Goal: Transaction & Acquisition: Download file/media

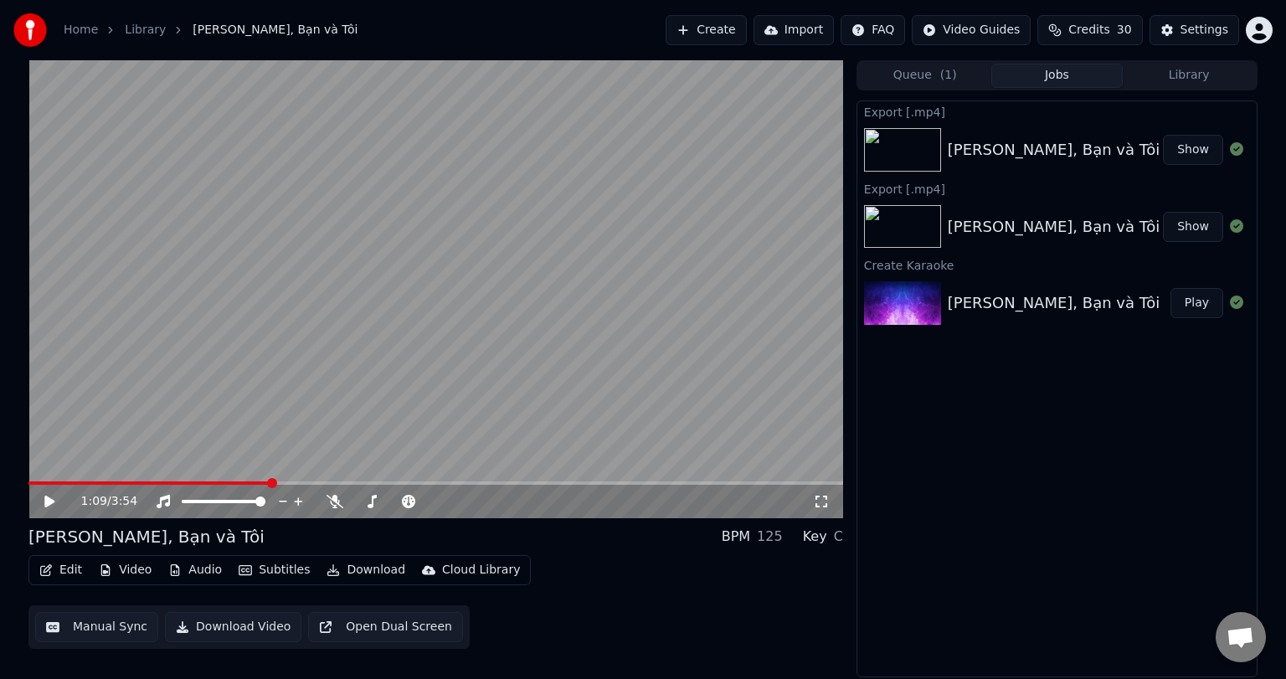
click at [1013, 223] on div "[PERSON_NAME], Bạn và Tôi" at bounding box center [1054, 226] width 213 height 23
click at [1198, 226] on button "Show" at bounding box center [1193, 227] width 60 height 30
drag, startPoint x: 1125, startPoint y: 241, endPoint x: 1125, endPoint y: 232, distance: 9.2
click at [1125, 232] on div "[PERSON_NAME], Bạn và Tôi Show" at bounding box center [1056, 226] width 399 height 57
click at [1125, 232] on div "[PERSON_NAME], Bạn và Tôi" at bounding box center [1055, 226] width 215 height 23
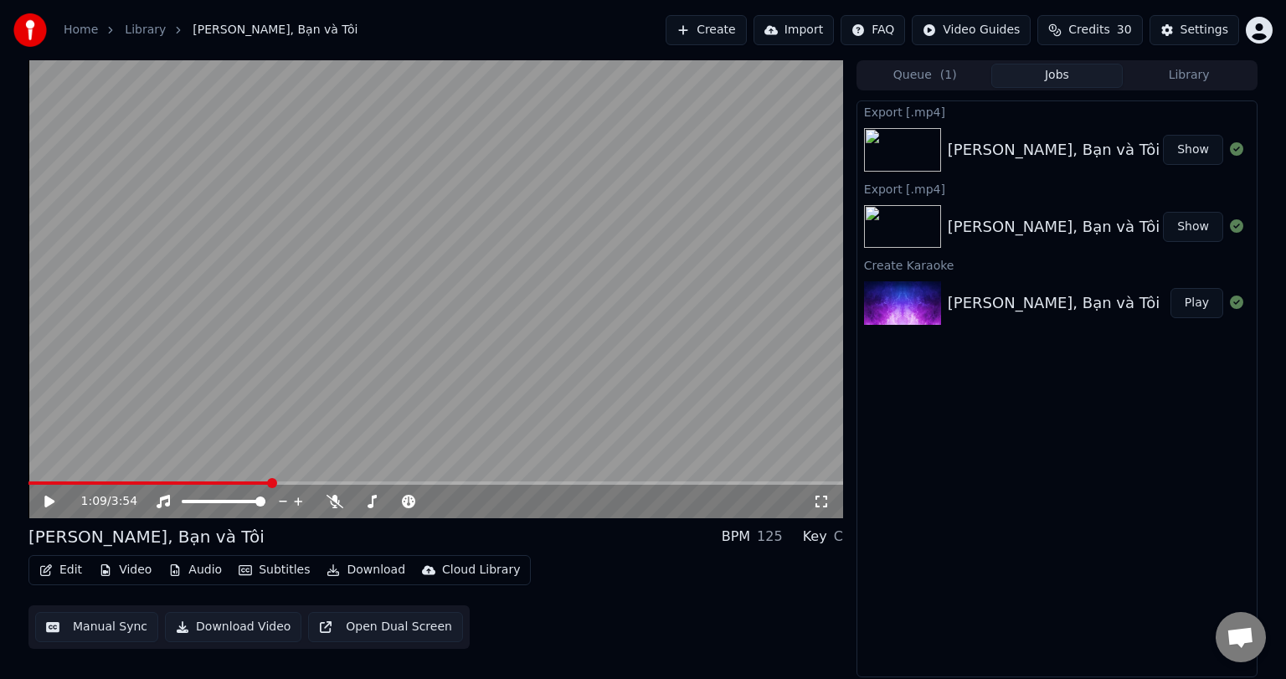
click at [1195, 226] on button "Show" at bounding box center [1193, 227] width 60 height 30
click at [925, 229] on img at bounding box center [902, 227] width 77 height 44
click at [1201, 223] on button "Show" at bounding box center [1193, 227] width 60 height 30
click at [28, 478] on span at bounding box center [33, 483] width 10 height 10
click at [332, 504] on icon at bounding box center [335, 501] width 17 height 13
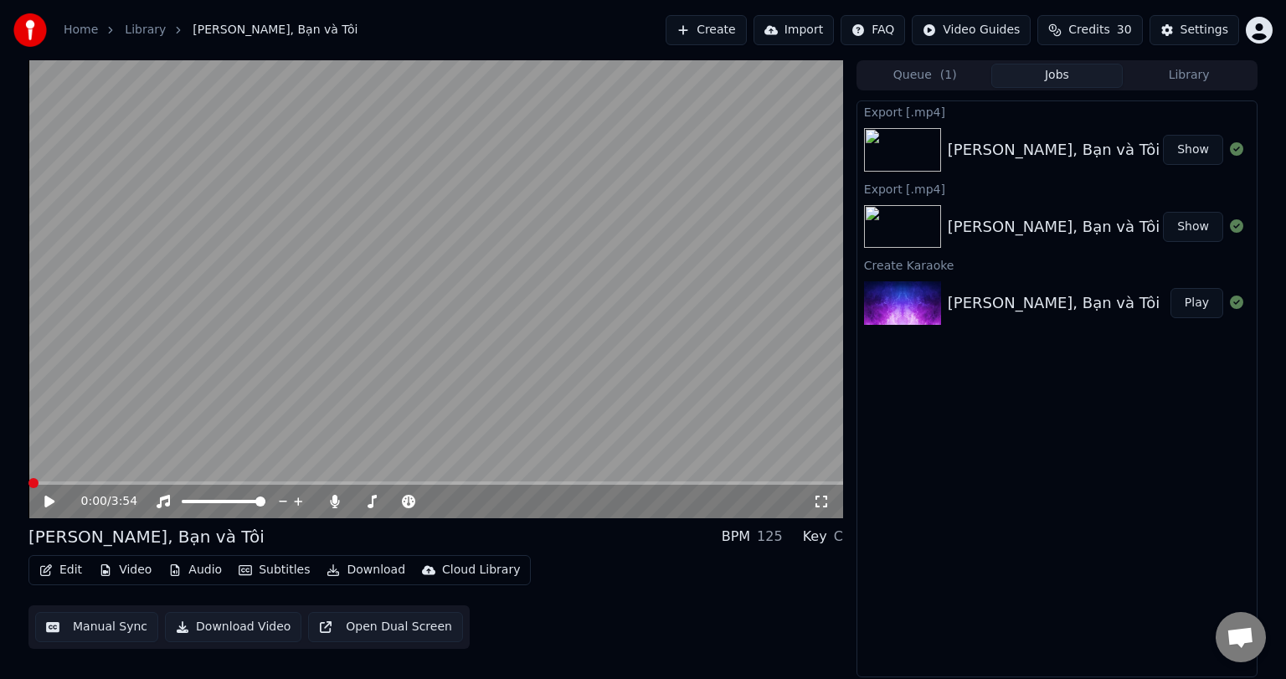
click at [52, 501] on icon at bounding box center [49, 502] width 10 height 12
click at [44, 501] on icon at bounding box center [61, 501] width 39 height 13
click at [257, 627] on button "Download Video" at bounding box center [233, 627] width 136 height 30
